Goal: Information Seeking & Learning: Learn about a topic

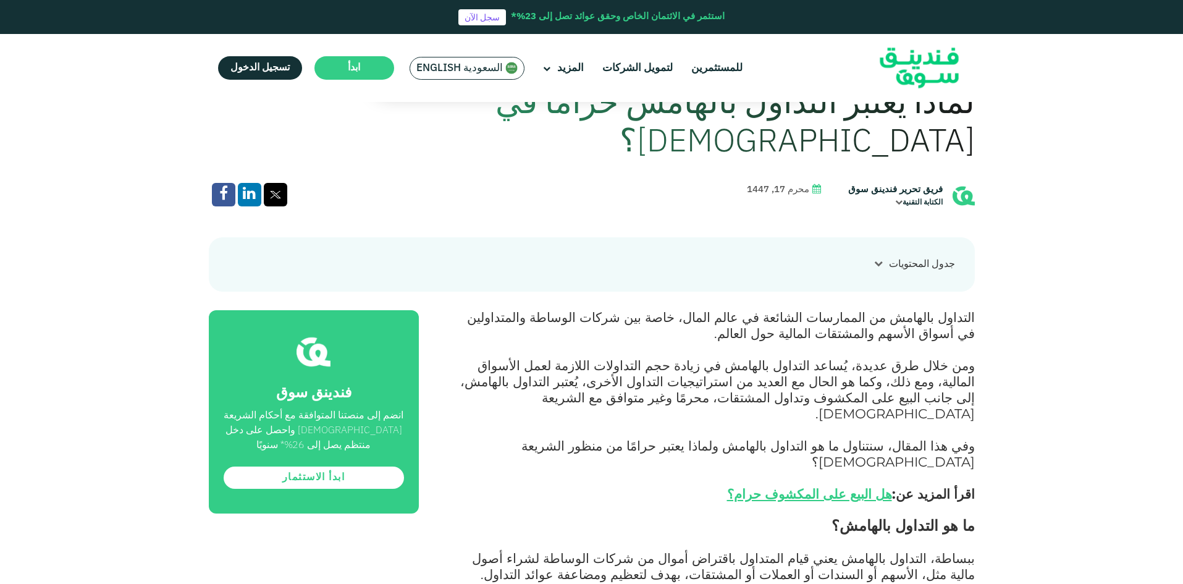
scroll to position [494, 0]
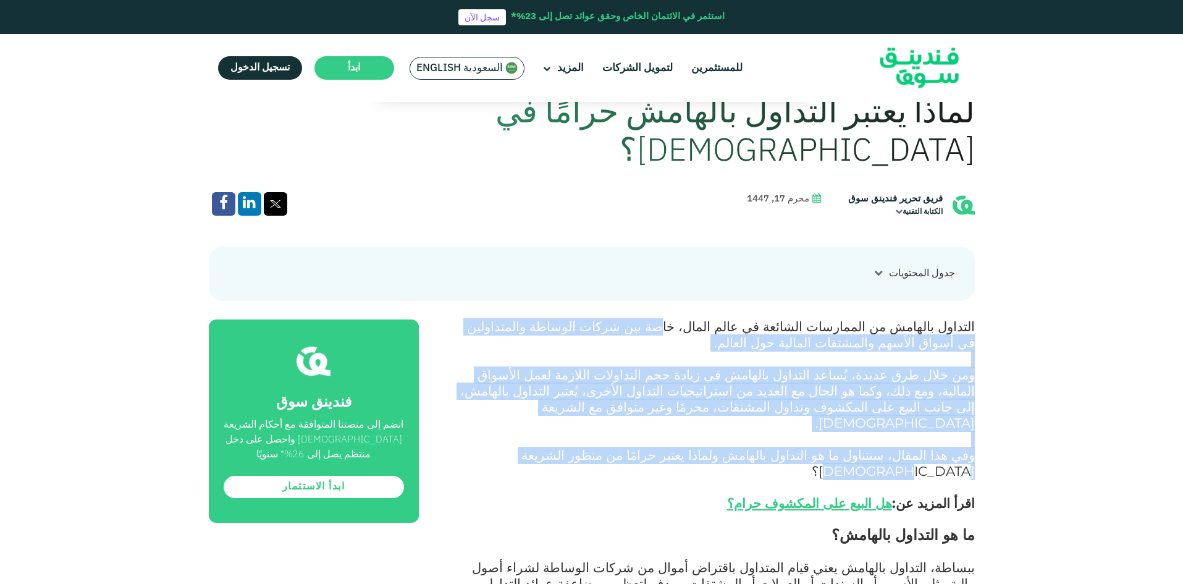
drag, startPoint x: 736, startPoint y: 283, endPoint x: 561, endPoint y: 399, distance: 210.4
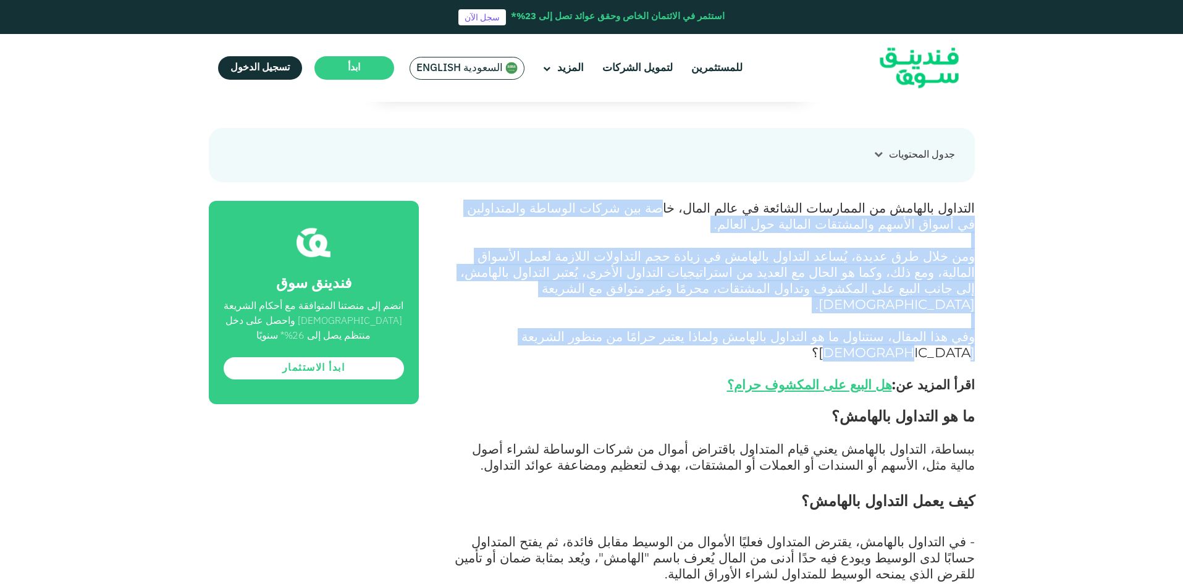
scroll to position [618, 0]
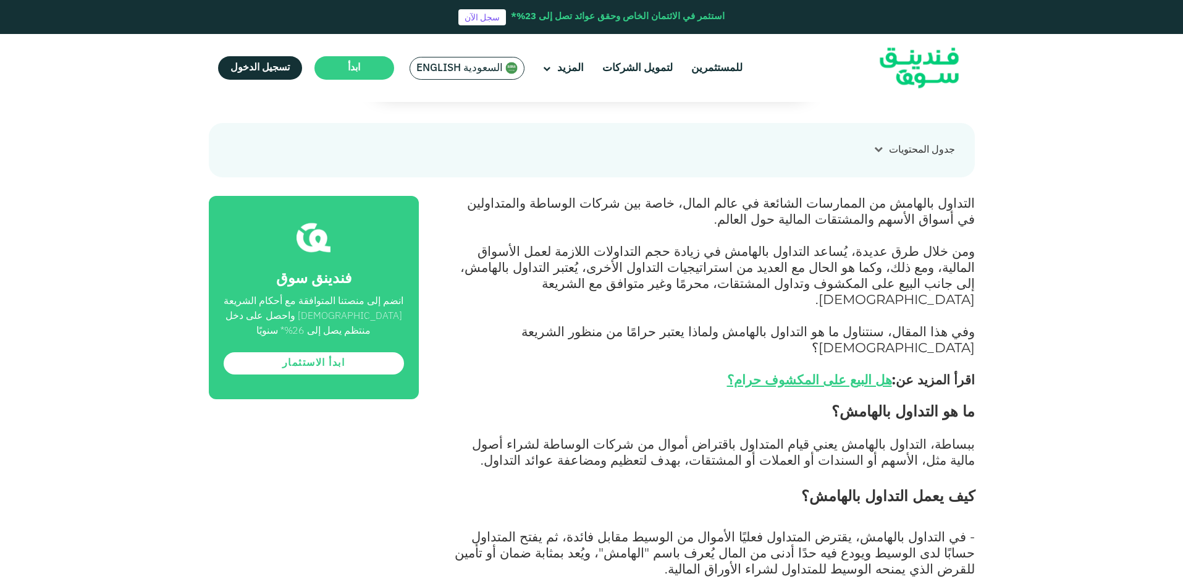
drag, startPoint x: 979, startPoint y: 366, endPoint x: 796, endPoint y: 366, distance: 183.5
click at [837, 436] on span "ببساطة، التداول بالهامش يعني قيام المتداول باقتراض أموال من شركات الوساطة لشراء…" at bounding box center [723, 452] width 503 height 32
click at [835, 436] on span "ببساطة، التداول بالهامش يعني قيام المتداول باقتراض أموال من شركات الوساطة لشراء…" at bounding box center [723, 452] width 503 height 32
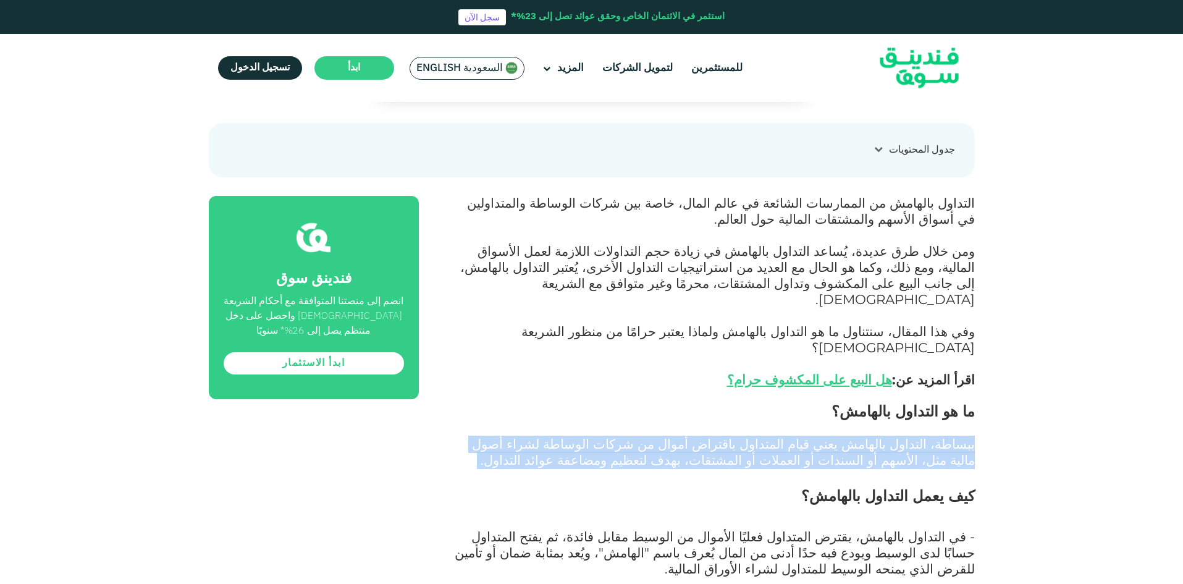
click at [835, 436] on span "ببساطة، التداول بالهامش يعني قيام المتداول باقتراض أموال من شركات الوساطة لشراء…" at bounding box center [723, 452] width 503 height 32
click at [744, 436] on span "ببساطة، التداول بالهامش يعني قيام المتداول باقتراض أموال من شركات الوساطة لشراء…" at bounding box center [723, 452] width 503 height 32
click at [712, 436] on span "ببساطة، التداول بالهامش يعني قيام المتداول باقتراض أموال من شركات الوساطة لشراء…" at bounding box center [723, 452] width 503 height 32
drag, startPoint x: 677, startPoint y: 370, endPoint x: 690, endPoint y: 390, distance: 23.8
click at [690, 437] on p "ببساطة، التداول بالهامش يعني قيام المتداول باقتراض أموال من شركات الوساطة لشراء…" at bounding box center [711, 461] width 528 height 48
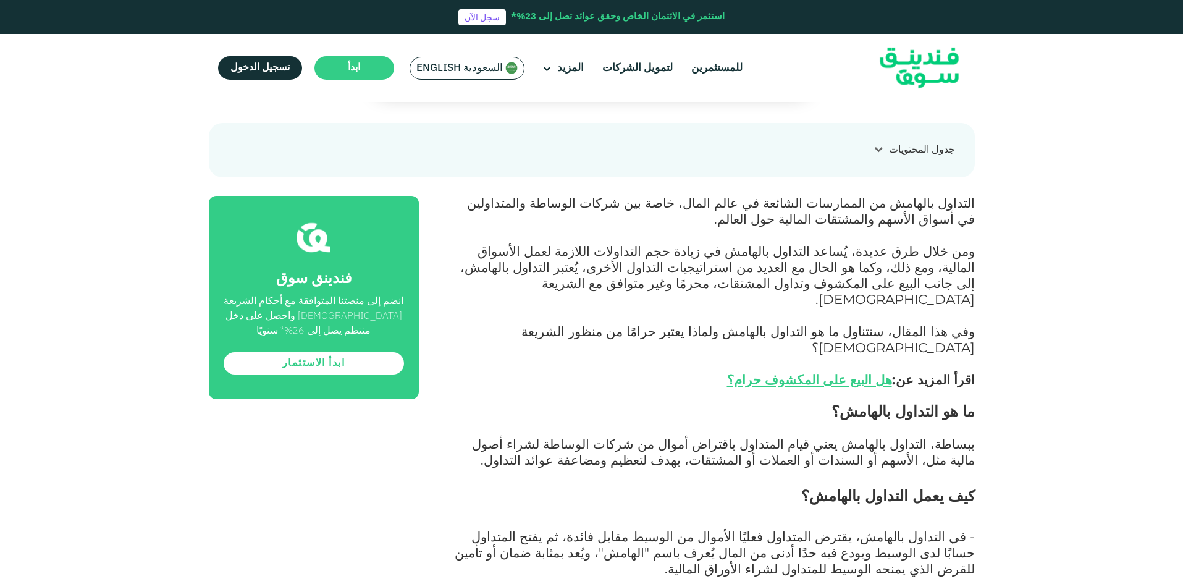
drag, startPoint x: 977, startPoint y: 460, endPoint x: 660, endPoint y: 469, distance: 316.4
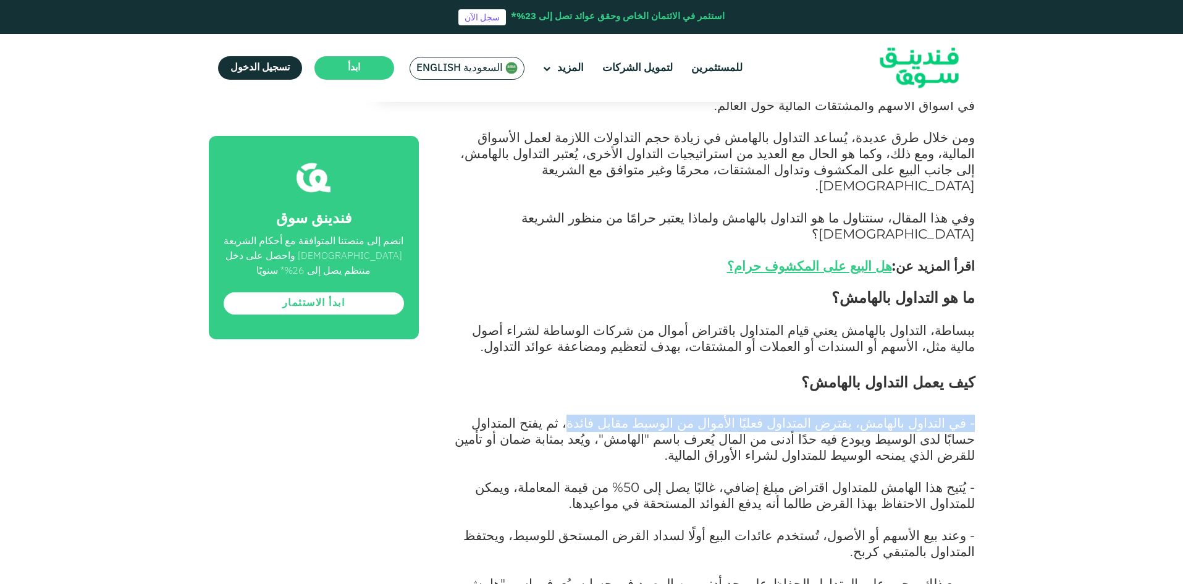
scroll to position [741, 0]
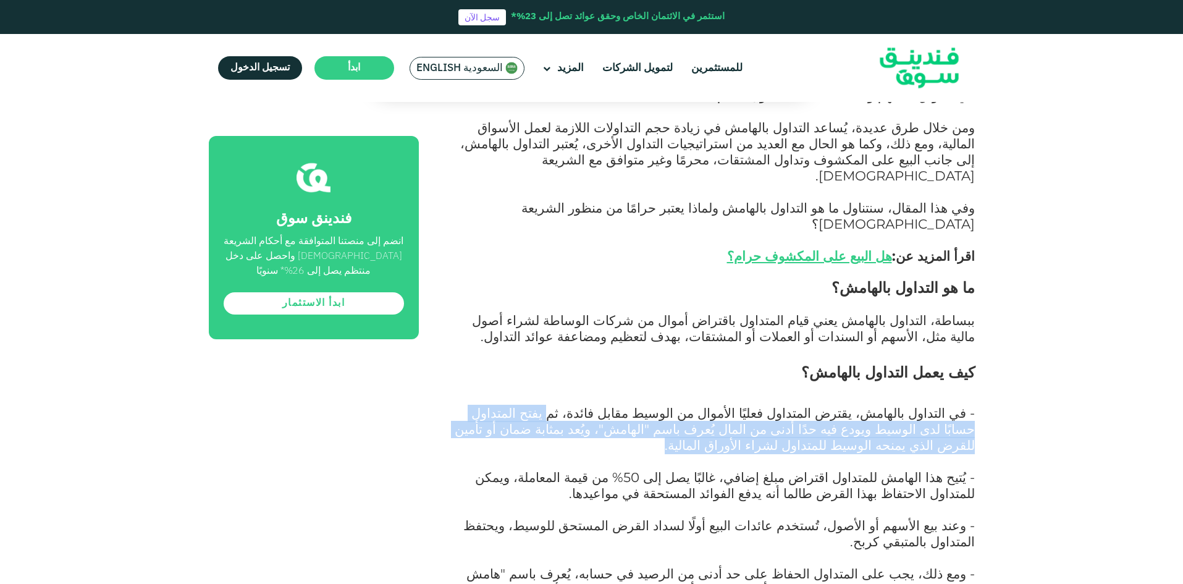
drag, startPoint x: 646, startPoint y: 341, endPoint x: 444, endPoint y: 361, distance: 203.6
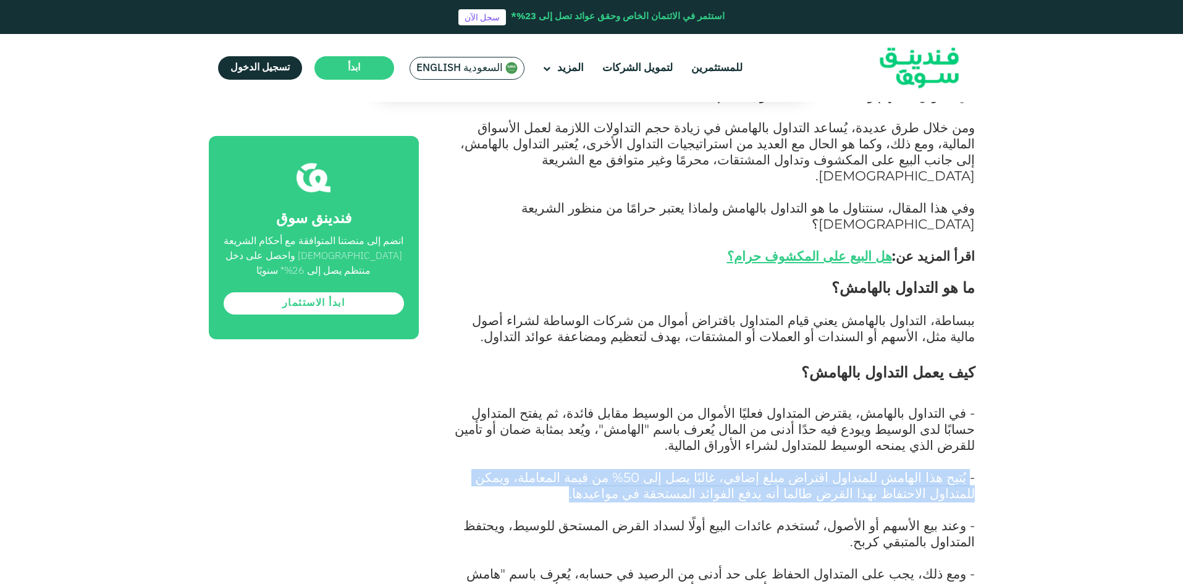
drag, startPoint x: 972, startPoint y: 390, endPoint x: 751, endPoint y: 403, distance: 221.6
click at [751, 470] on p "- يُتيح هذا الهامش للمتداول اقتراض مبلغ إضافي، غالبًا يصل إلى 50% من قيمة المعا…" at bounding box center [711, 494] width 528 height 48
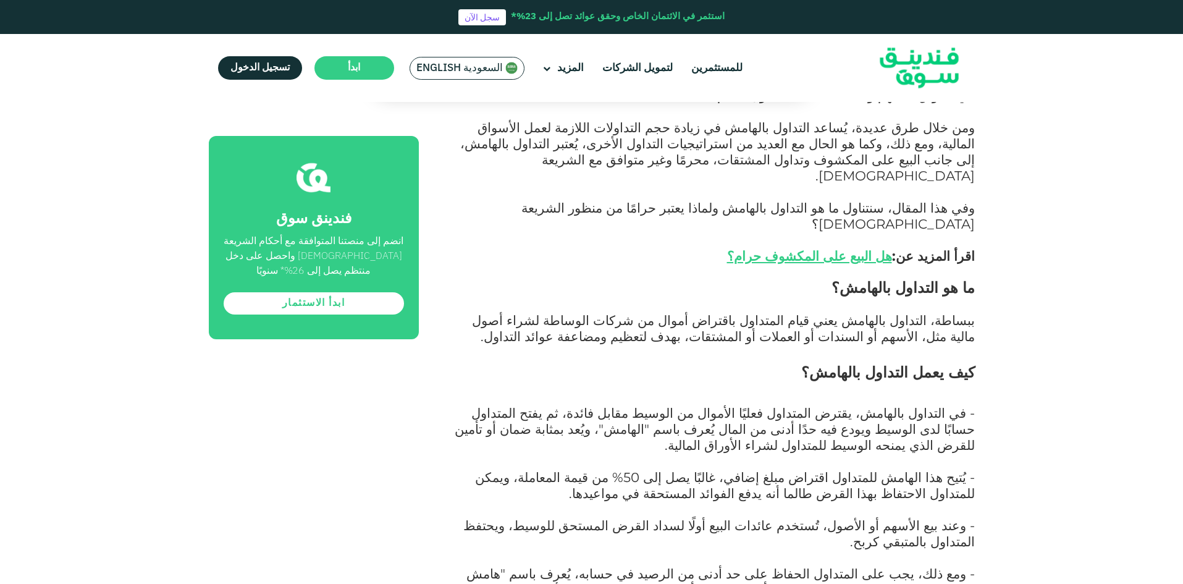
click at [958, 406] on p "- في التداول بالهامش، يقترض المتداول فعليًا الأموال من الوسيط مقابل فائدة، ثم ي…" at bounding box center [711, 438] width 528 height 64
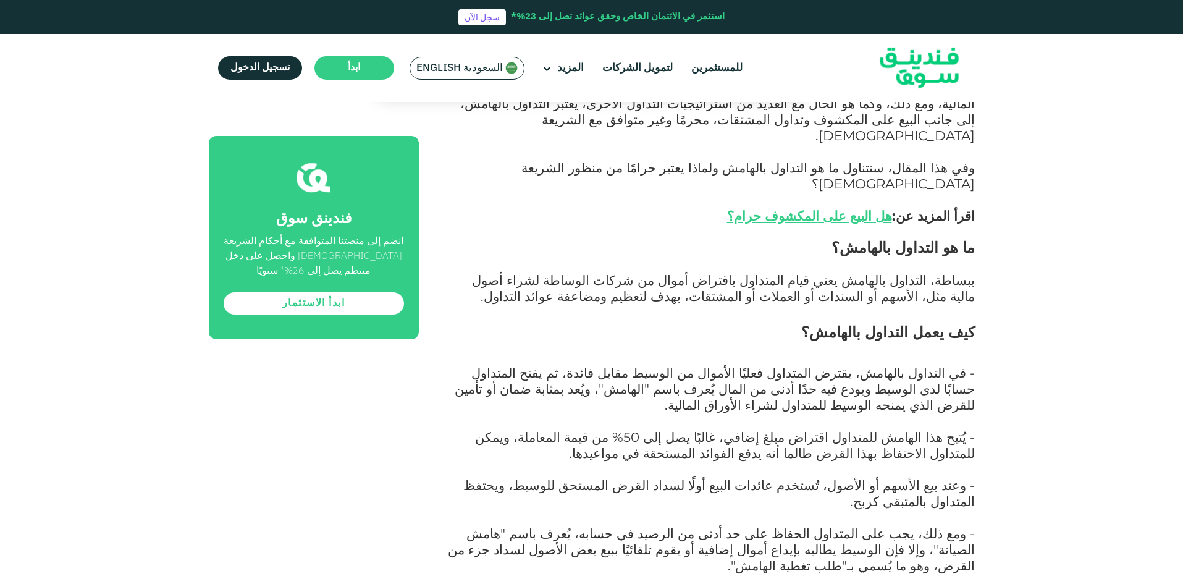
scroll to position [803, 0]
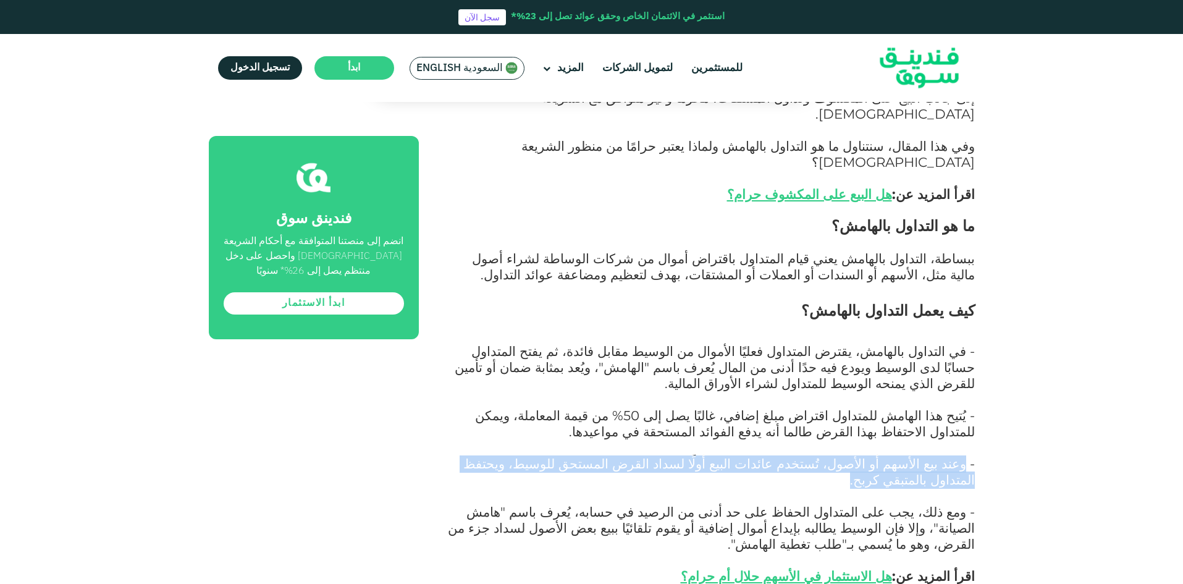
drag, startPoint x: 967, startPoint y: 374, endPoint x: 463, endPoint y: 371, distance: 503.5
click at [463, 457] on p "- وعند بيع الأسهم أو الأصول، تُستخدم عائدات البيع أولًا لسداد القرض المستحق للو…" at bounding box center [711, 481] width 528 height 48
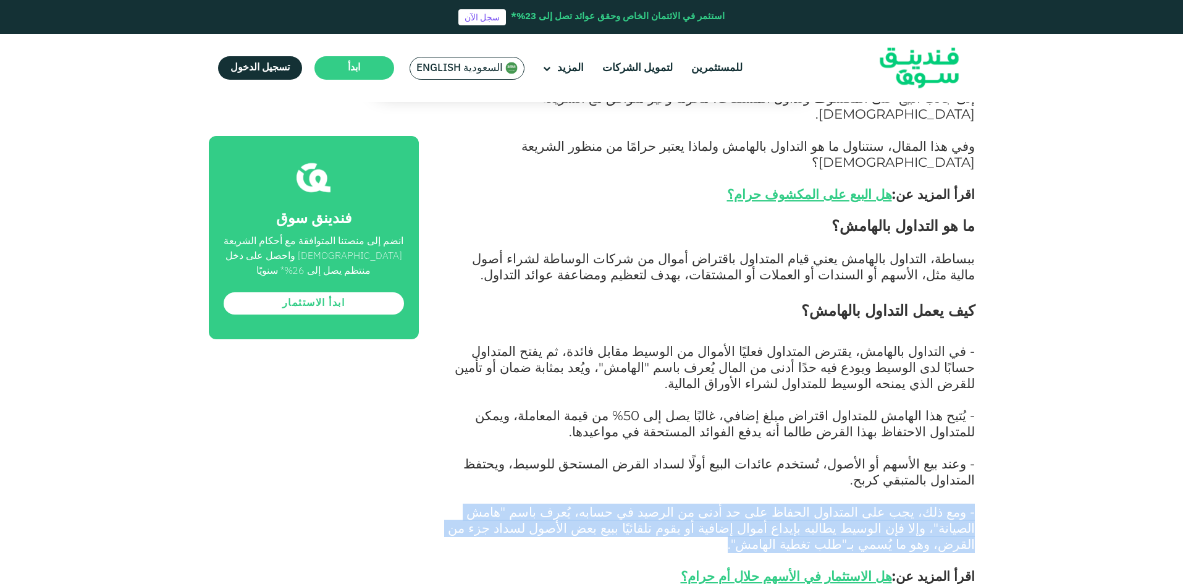
drag, startPoint x: 979, startPoint y: 408, endPoint x: 453, endPoint y: 421, distance: 525.9
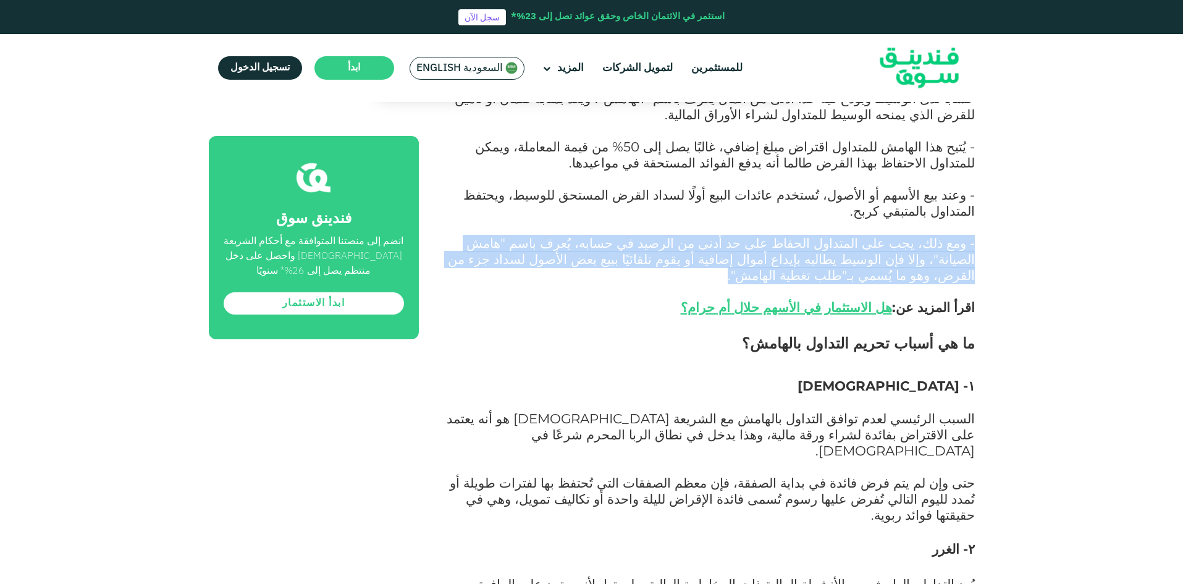
scroll to position [1050, 0]
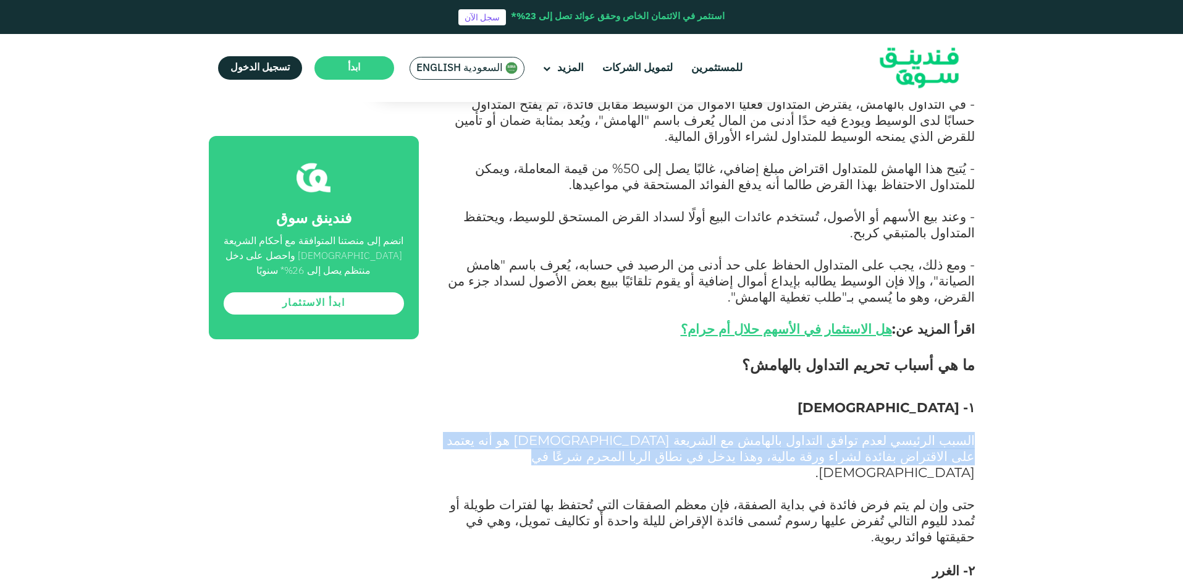
drag, startPoint x: 980, startPoint y: 318, endPoint x: 735, endPoint y: 339, distance: 246.2
click at [735, 339] on div "الصفحة الرئيسية المدونة الامتثال للشريعة [DATE] ١" at bounding box center [591, 556] width 1183 height 2991
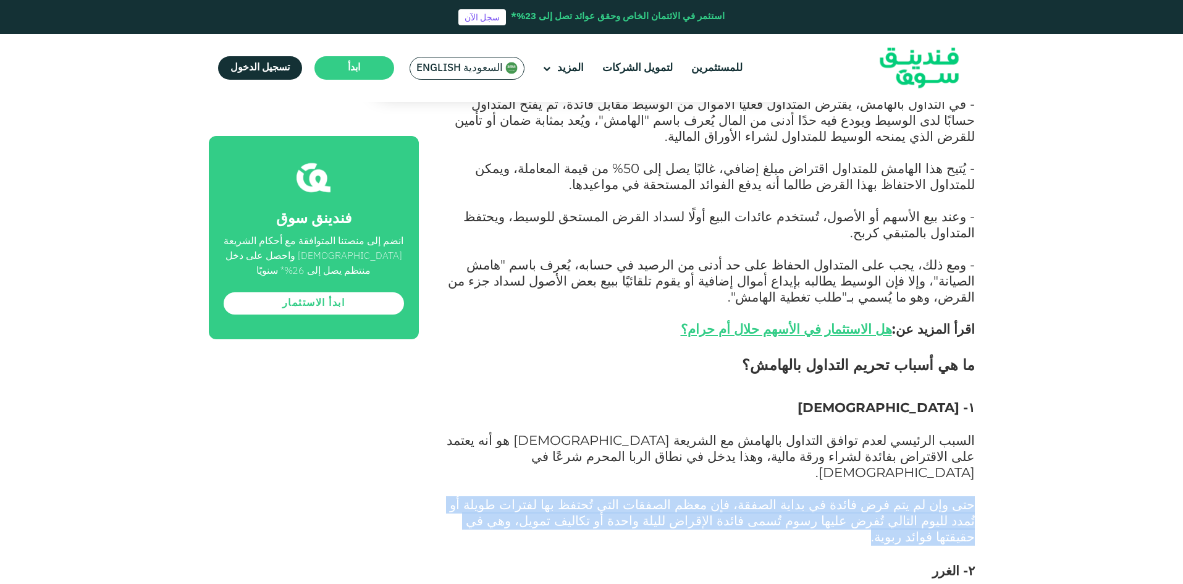
drag, startPoint x: 998, startPoint y: 363, endPoint x: 602, endPoint y: 380, distance: 396.4
click at [602, 380] on div "الصفحة الرئيسية المدونة الامتثال للشريعة [DATE] ١" at bounding box center [591, 556] width 1183 height 2991
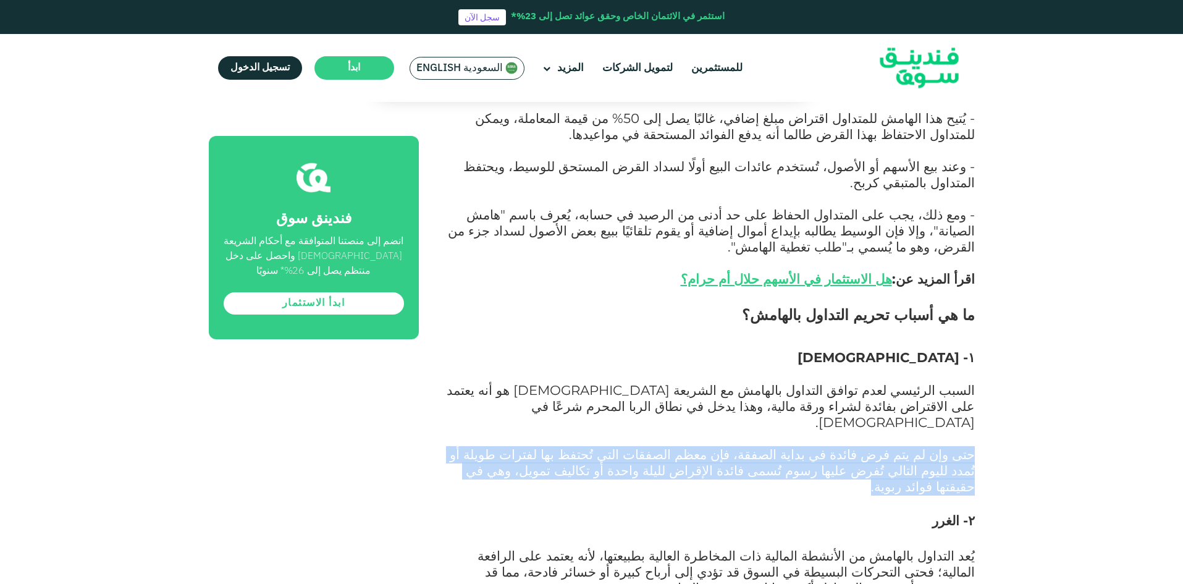
scroll to position [1174, 0]
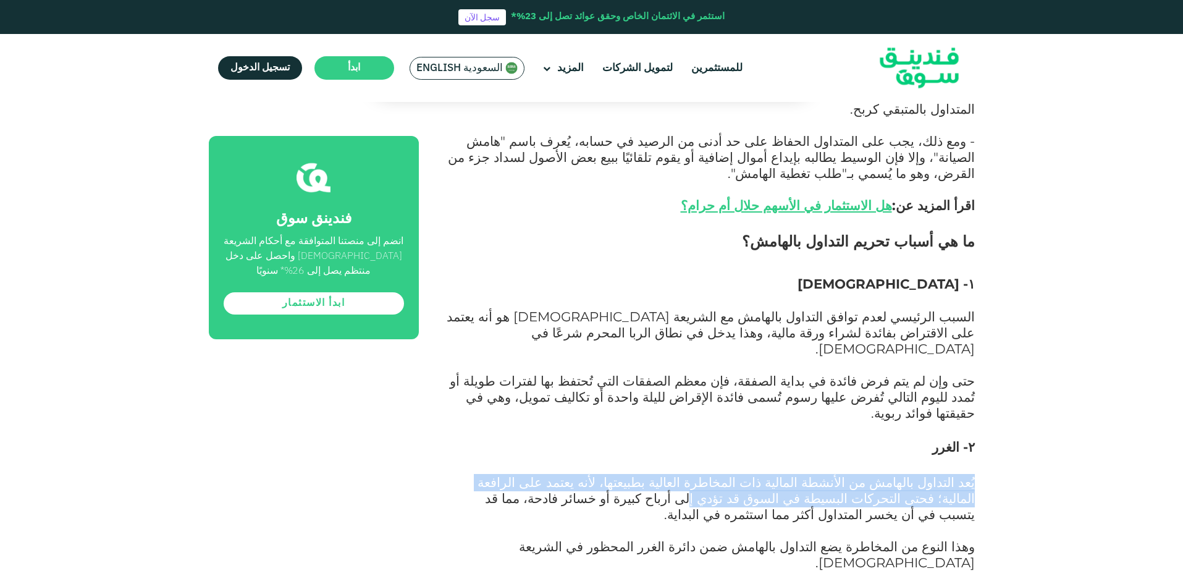
drag, startPoint x: 995, startPoint y: 340, endPoint x: 890, endPoint y: 347, distance: 105.3
click at [891, 347] on div "الصفحة الرئيسية المدونة الامتثال للشريعة [DATE] ١" at bounding box center [591, 432] width 1183 height 2991
click at [890, 474] on span "يُعد التداول بالهامش من الأنشطة المالية ذات المخاطرة العالية بطبيعتها، لأنه يعت…" at bounding box center [726, 498] width 497 height 48
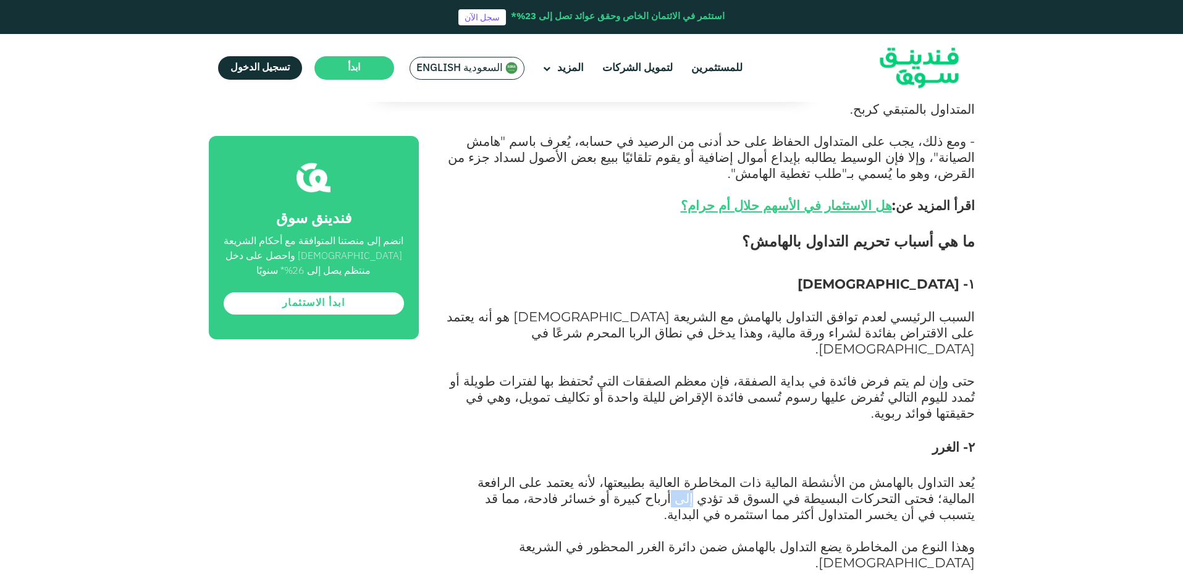
click at [890, 474] on span "يُعد التداول بالهامش من الأنشطة المالية ذات المخاطرة العالية بطبيعتها، لأنه يعت…" at bounding box center [726, 498] width 497 height 48
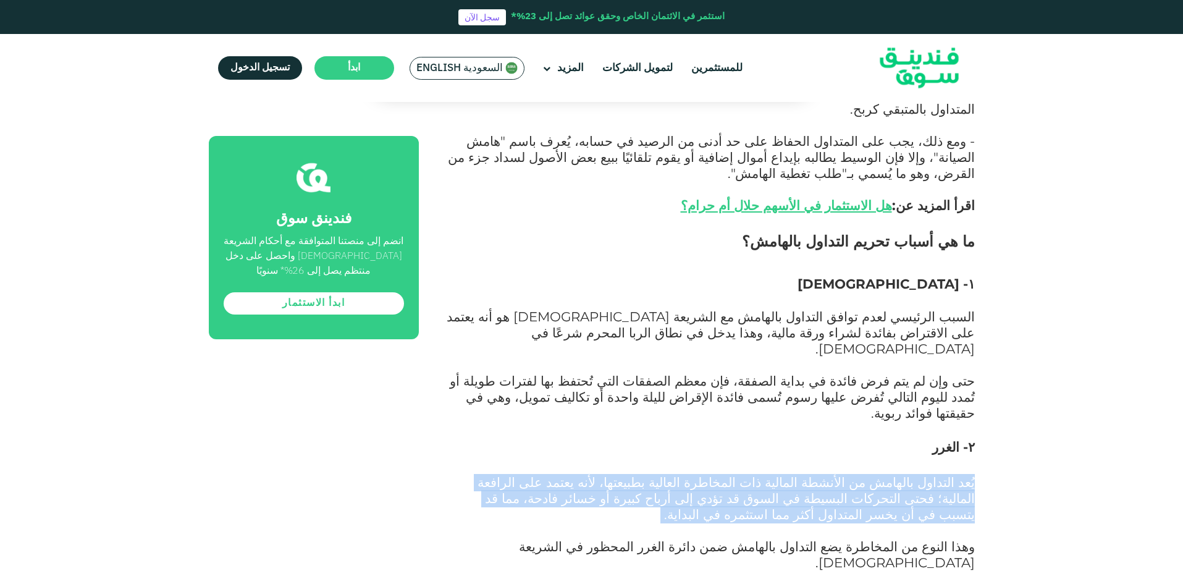
click at [890, 474] on span "يُعد التداول بالهامش من الأنشطة المالية ذات المخاطرة العالية بطبيعتها، لأنه يعت…" at bounding box center [726, 498] width 497 height 48
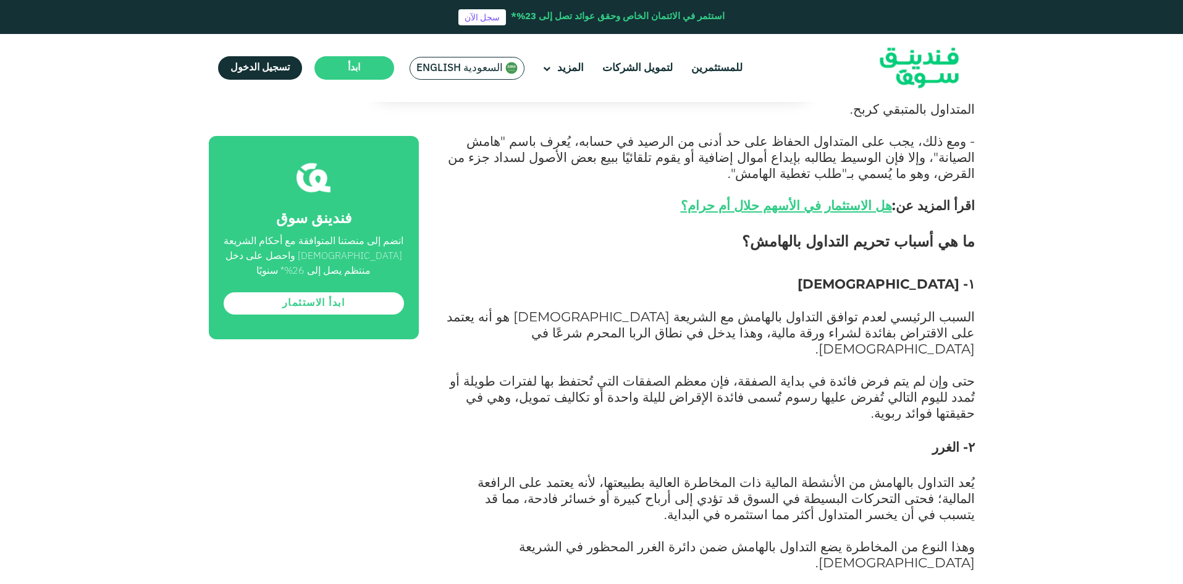
drag, startPoint x: 867, startPoint y: 392, endPoint x: 864, endPoint y: 386, distance: 6.9
click at [867, 539] on p "وهذا النوع من المخاطرة يضع التداول بالهامش ضمن دائرة الغرر المحظور في الشريعة […" at bounding box center [711, 563] width 528 height 48
click at [860, 538] on span "وهذا النوع من المخاطرة يضع التداول بالهامش ضمن دائرة الغرر المحظور في الشريعة […" at bounding box center [747, 554] width 456 height 32
click at [861, 538] on span "وهذا النوع من المخاطرة يضع التداول بالهامش ضمن دائرة الغرر المحظور في الشريعة […" at bounding box center [747, 554] width 456 height 32
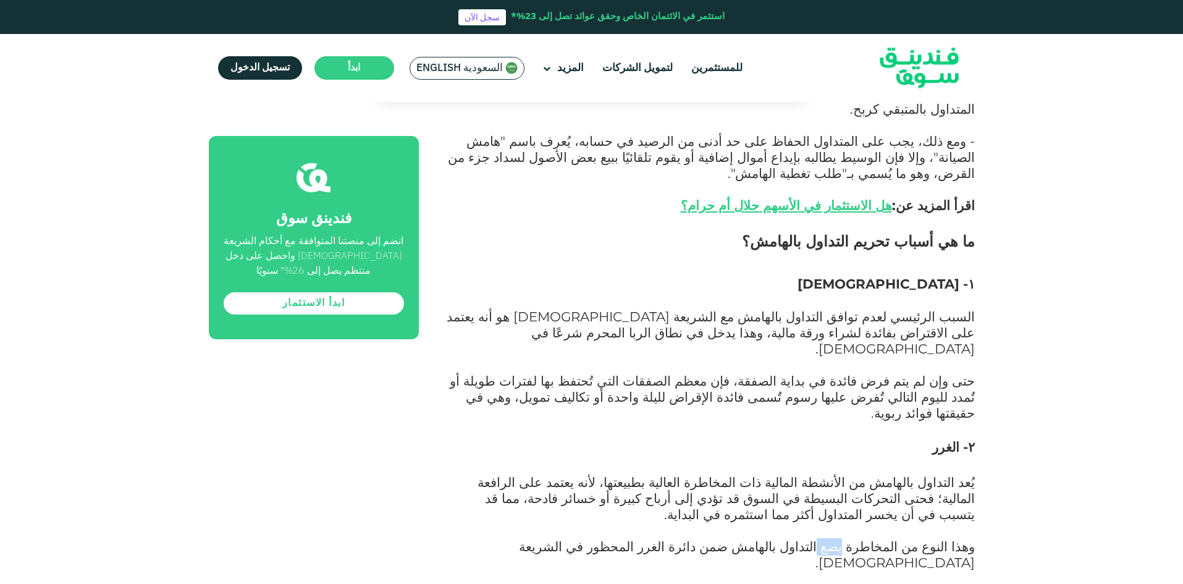
click at [861, 538] on span "وهذا النوع من المخاطرة يضع التداول بالهامش ضمن دائرة الغرر المحظور في الشريعة […" at bounding box center [747, 554] width 456 height 32
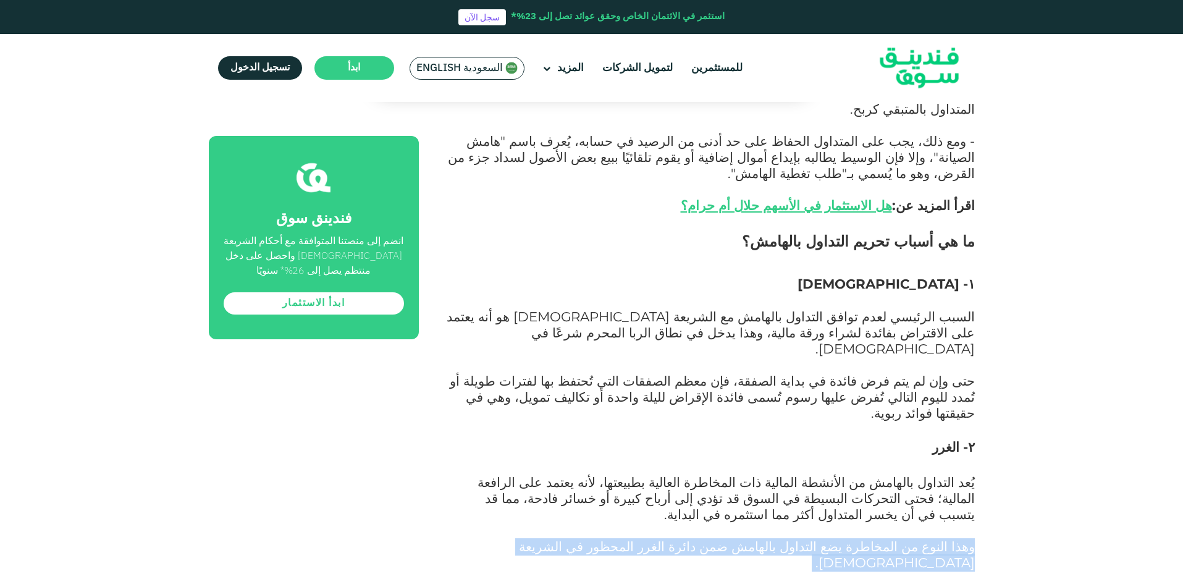
click at [861, 538] on span "وهذا النوع من المخاطرة يضع التداول بالهامش ضمن دائرة الغرر المحظور في الشريعة […" at bounding box center [747, 554] width 456 height 32
click at [899, 538] on span "وهذا النوع من المخاطرة يضع التداول بالهامش ضمن دائرة الغرر المحظور في الشريعة […" at bounding box center [747, 554] width 456 height 32
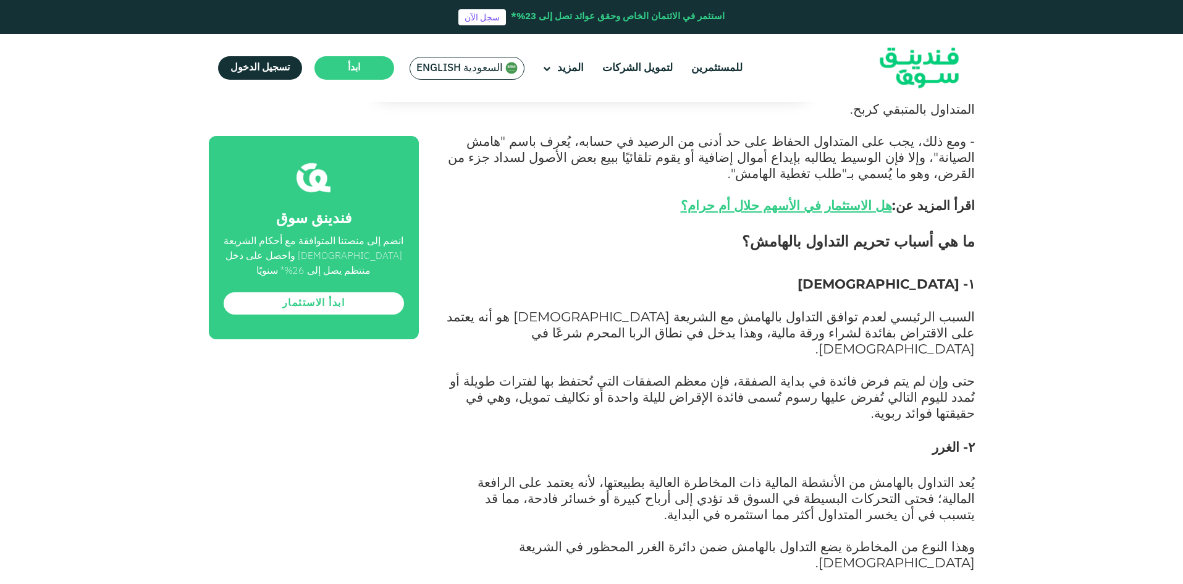
click at [912, 474] on span "يُعد التداول بالهامش من الأنشطة المالية ذات المخاطرة العالية بطبيعتها، لأنه يعت…" at bounding box center [726, 498] width 497 height 48
click at [815, 308] on span "السبب الرئيسي لعدم توافق التداول بالهامش مع الشريعة [DEMOGRAPHIC_DATA] هو أنه ي…" at bounding box center [711, 332] width 528 height 48
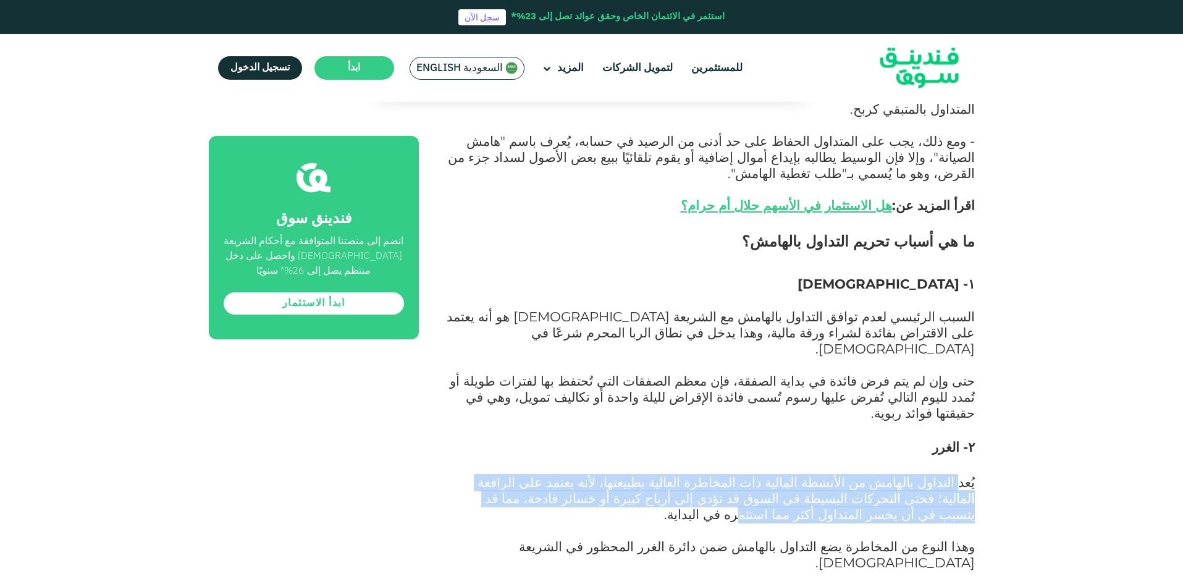
drag, startPoint x: 964, startPoint y: 329, endPoint x: 544, endPoint y: 348, distance: 419.9
click at [544, 474] on span "يُعد التداول بالهامش من الأنشطة المالية ذات المخاطرة العالية بطبيعتها، لأنه يعت…" at bounding box center [726, 498] width 497 height 48
click at [806, 474] on span "يُعد التداول بالهامش من الأنشطة المالية ذات المخاطرة العالية بطبيعتها، لأنه يعت…" at bounding box center [726, 498] width 497 height 48
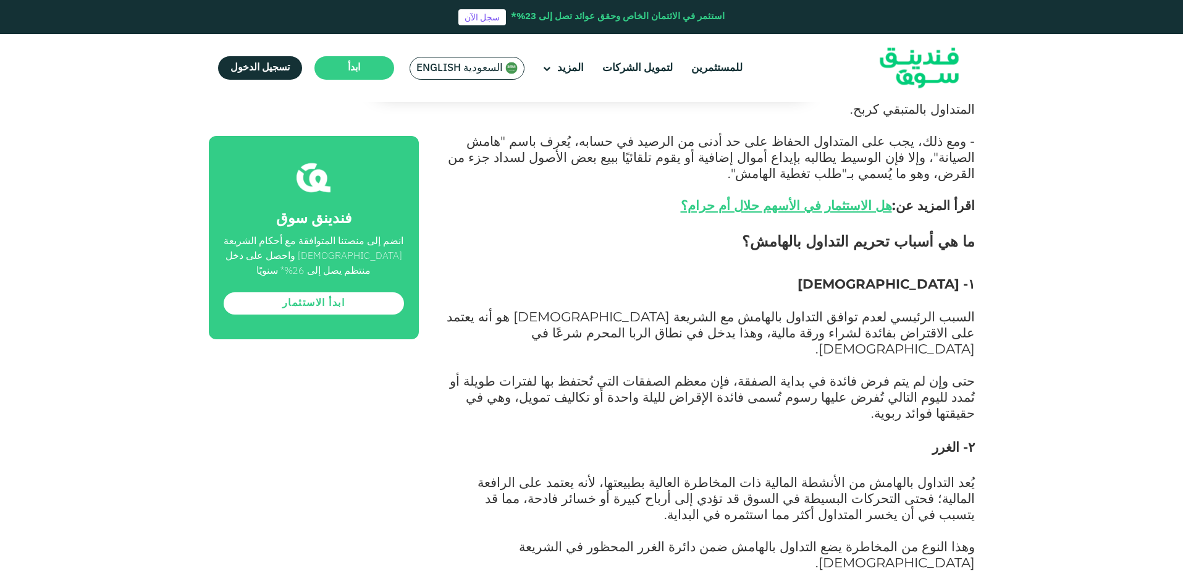
drag, startPoint x: 972, startPoint y: 403, endPoint x: 706, endPoint y: 430, distance: 267.7
click at [711, 539] on p "وهذا النوع من المخاطرة يضع التداول بالهامش ضمن دائرة الغرر المحظور في الشريعة […" at bounding box center [711, 563] width 528 height 48
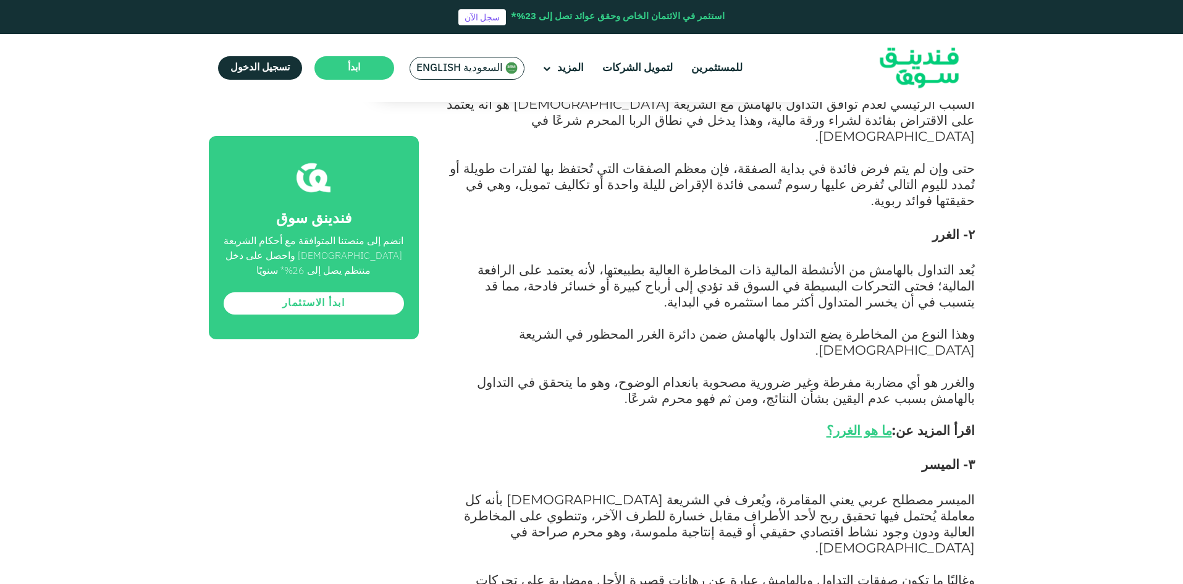
scroll to position [1421, 0]
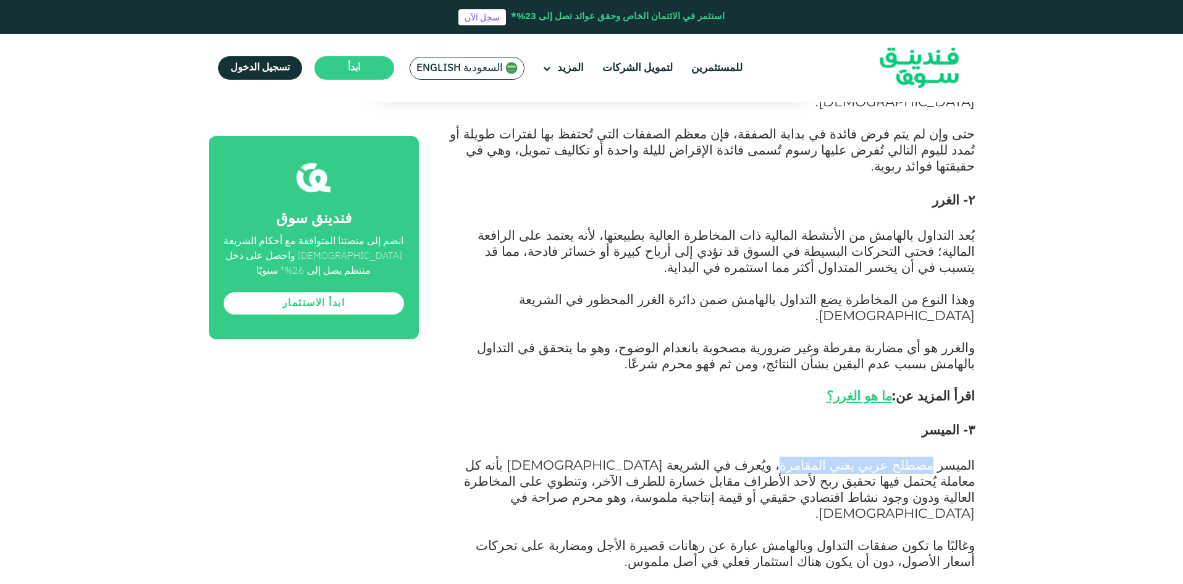
drag, startPoint x: 887, startPoint y: 284, endPoint x: 822, endPoint y: 285, distance: 65.5
click at [822, 457] on span "الميسر مصطلح عربي يعني المقامرة، ويُعرف في الشريعة [DEMOGRAPHIC_DATA] بأنه كل م…" at bounding box center [719, 489] width 511 height 64
click at [908, 421] on h3 "٣- الميسر" at bounding box center [711, 439] width 528 height 37
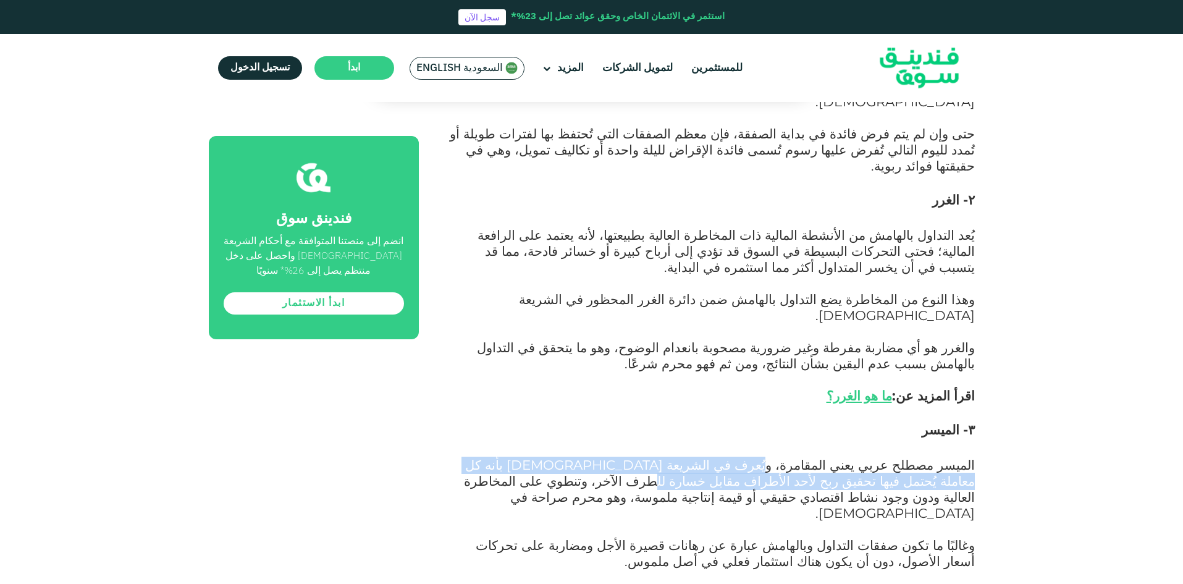
drag, startPoint x: 811, startPoint y: 279, endPoint x: 889, endPoint y: 298, distance: 80.2
click at [889, 457] on span "الميسر مصطلح عربي يعني المقامرة، ويُعرف في الشريعة [DEMOGRAPHIC_DATA] بأنه كل م…" at bounding box center [719, 489] width 511 height 64
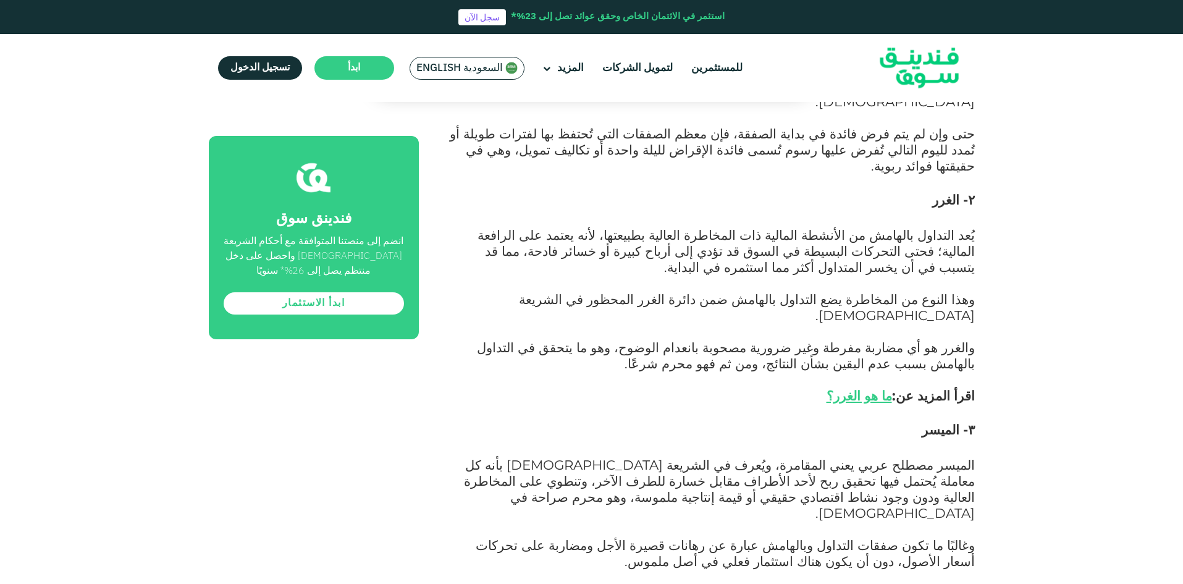
click at [1042, 288] on div "الصفحة الرئيسية المدونة الامتثال للشريعة [DATE] ١" at bounding box center [591, 185] width 1183 height 2991
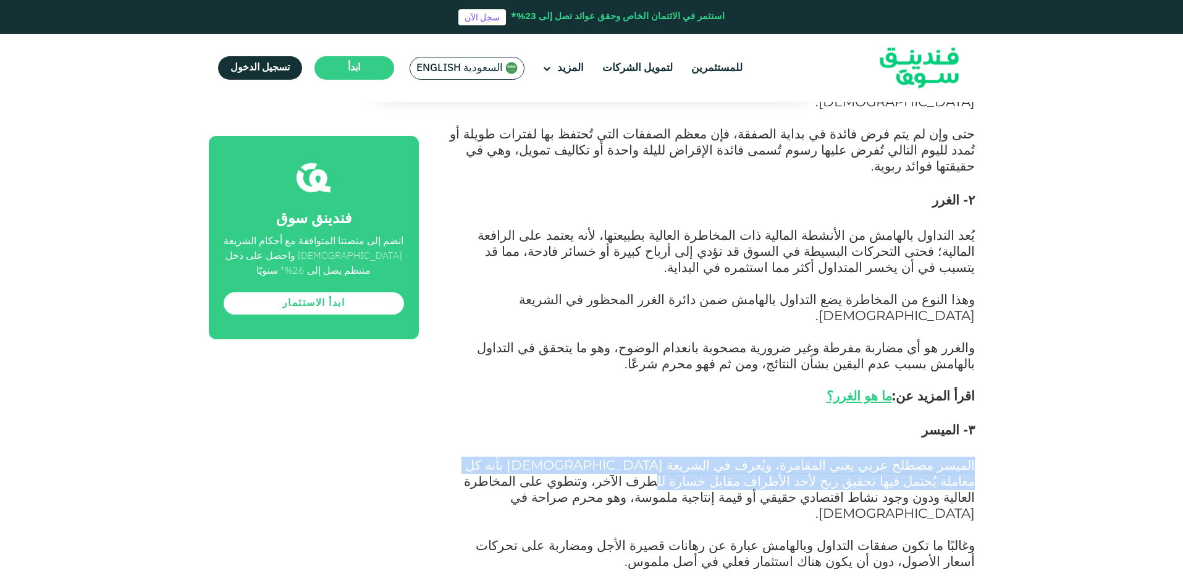
drag, startPoint x: 982, startPoint y: 282, endPoint x: 887, endPoint y: 297, distance: 96.4
click at [887, 297] on div "الصفحة الرئيسية المدونة الامتثال للشريعة [DATE] ١" at bounding box center [591, 185] width 1183 height 2991
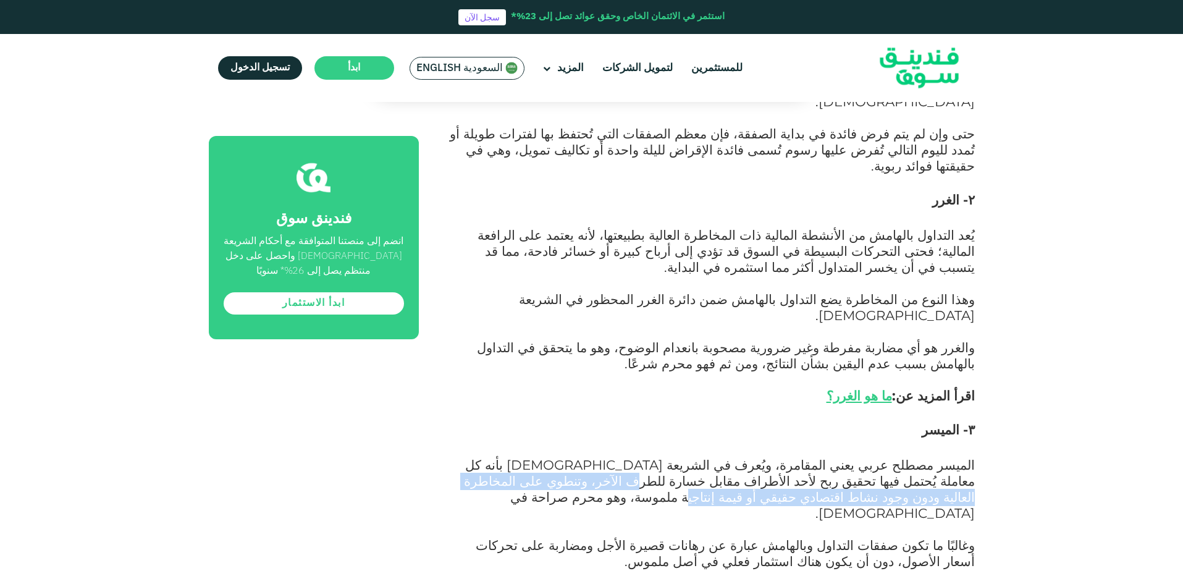
drag, startPoint x: 881, startPoint y: 302, endPoint x: 510, endPoint y: 304, distance: 371.3
click at [510, 457] on span "الميسر مصطلح عربي يعني المقامرة، ويُعرف في الشريعة [DEMOGRAPHIC_DATA] بأنه كل م…" at bounding box center [719, 489] width 511 height 64
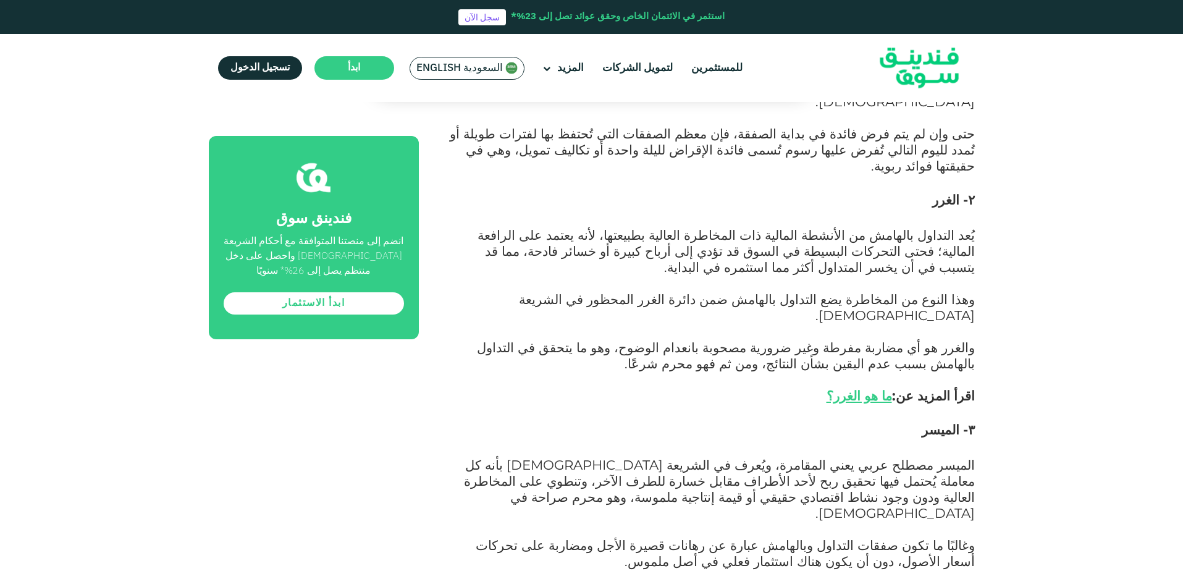
click at [859, 537] on span "وغالبًا ما تكون صفقات التداول وبالهامش عبارة عن رهانات قصيرة الأجل ومضاربة على …" at bounding box center [725, 553] width 499 height 32
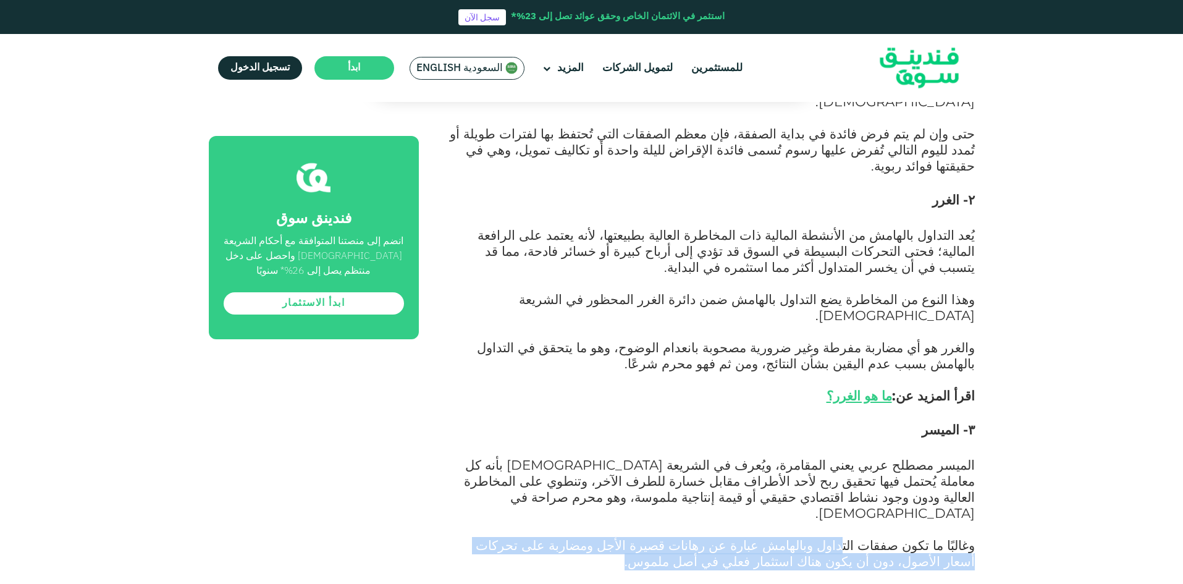
drag, startPoint x: 868, startPoint y: 350, endPoint x: 788, endPoint y: 370, distance: 82.7
click at [788, 538] on p "وغالبًا ما تكون صفقات التداول وبالهامش عبارة عن رهانات قصيرة الأجل ومضاربة على …" at bounding box center [711, 562] width 528 height 48
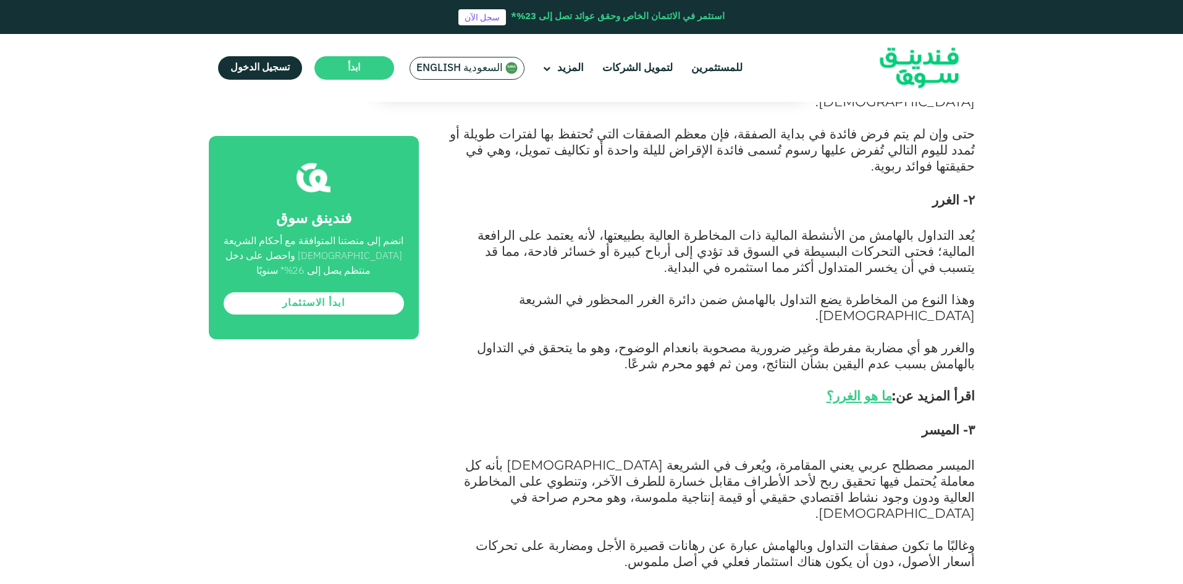
drag, startPoint x: 987, startPoint y: 381, endPoint x: 508, endPoint y: 408, distance: 479.6
click at [508, 408] on div "الصفحة الرئيسية المدونة الامتثال للشريعة [DATE] ١" at bounding box center [591, 185] width 1183 height 2991
click at [1130, 306] on div "الصفحة الرئيسية المدونة الامتثال للشريعة [DATE] ١" at bounding box center [591, 185] width 1183 height 2991
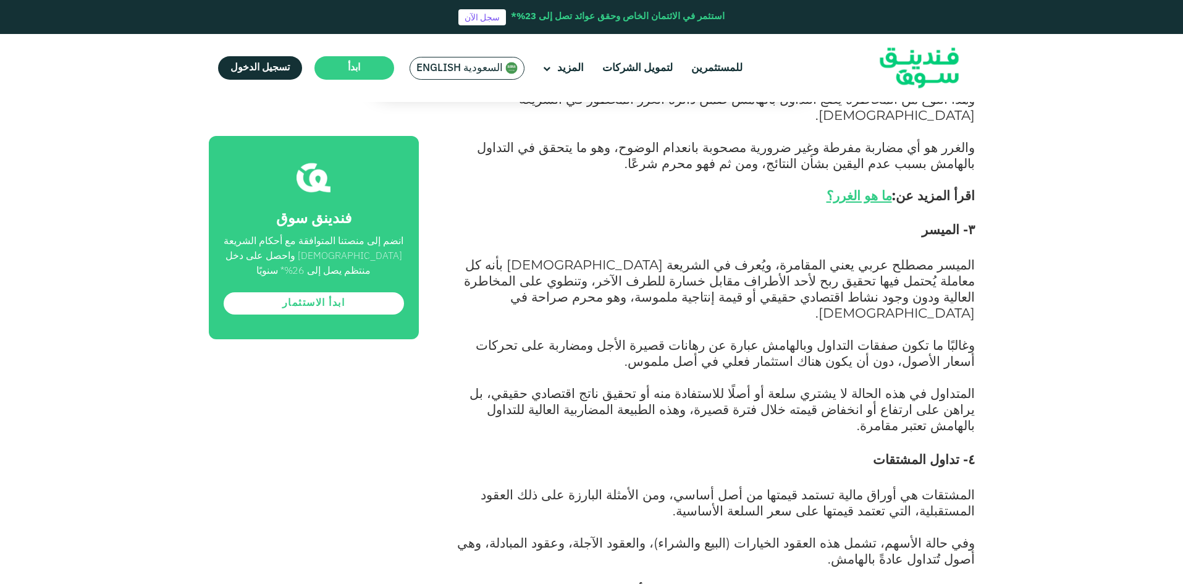
scroll to position [1668, 0]
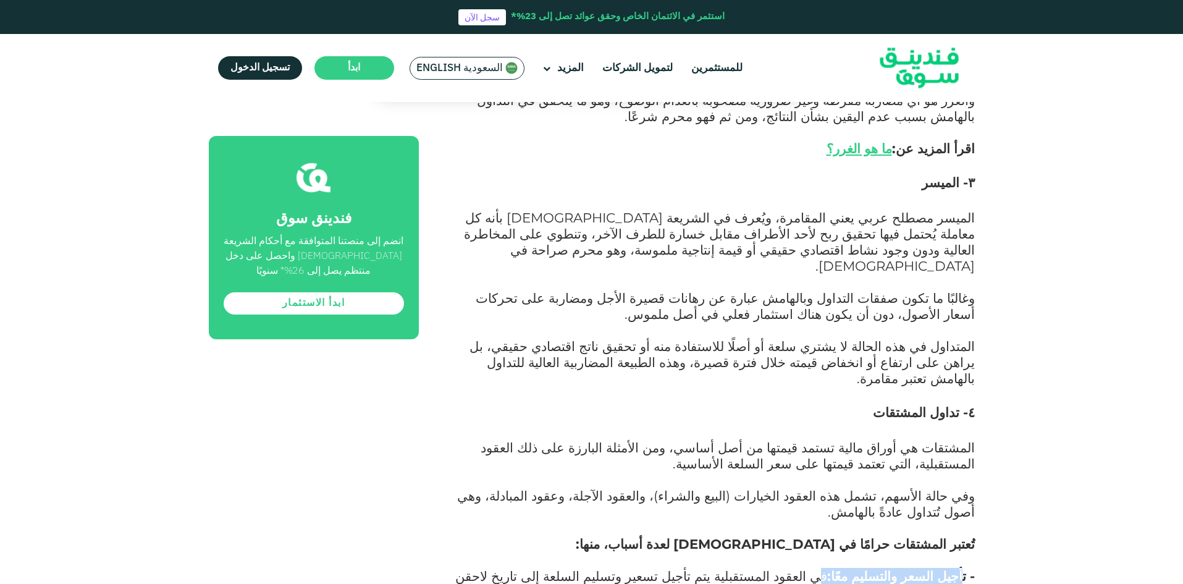
drag, startPoint x: 964, startPoint y: 360, endPoint x: 853, endPoint y: 360, distance: 111.2
drag, startPoint x: 964, startPoint y: 424, endPoint x: 877, endPoint y: 429, distance: 87.2
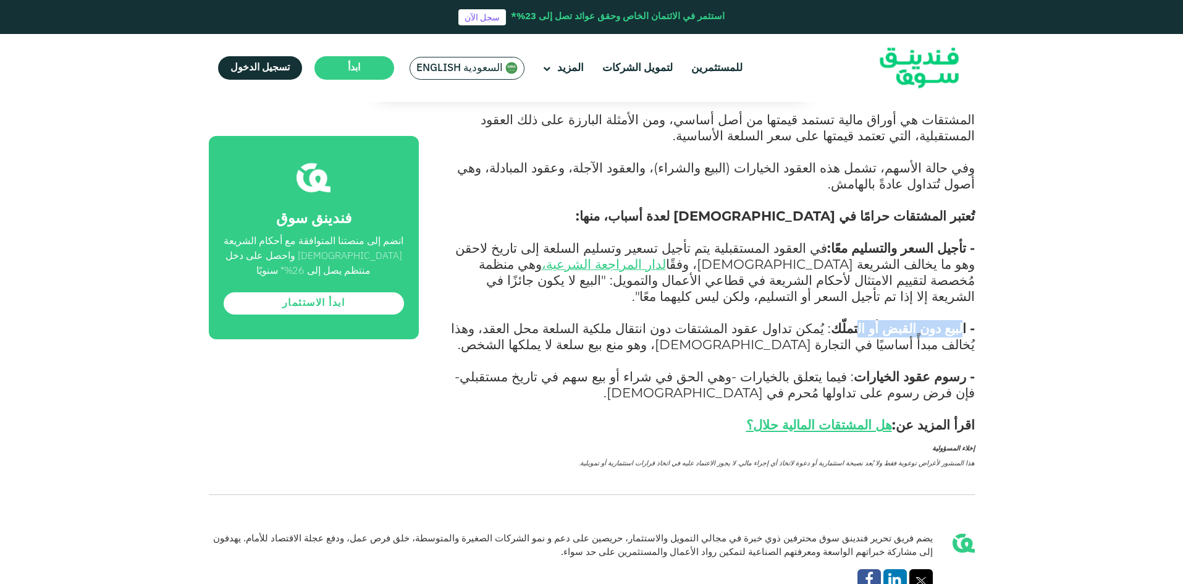
scroll to position [2162, 0]
